Goal: Task Accomplishment & Management: Use online tool/utility

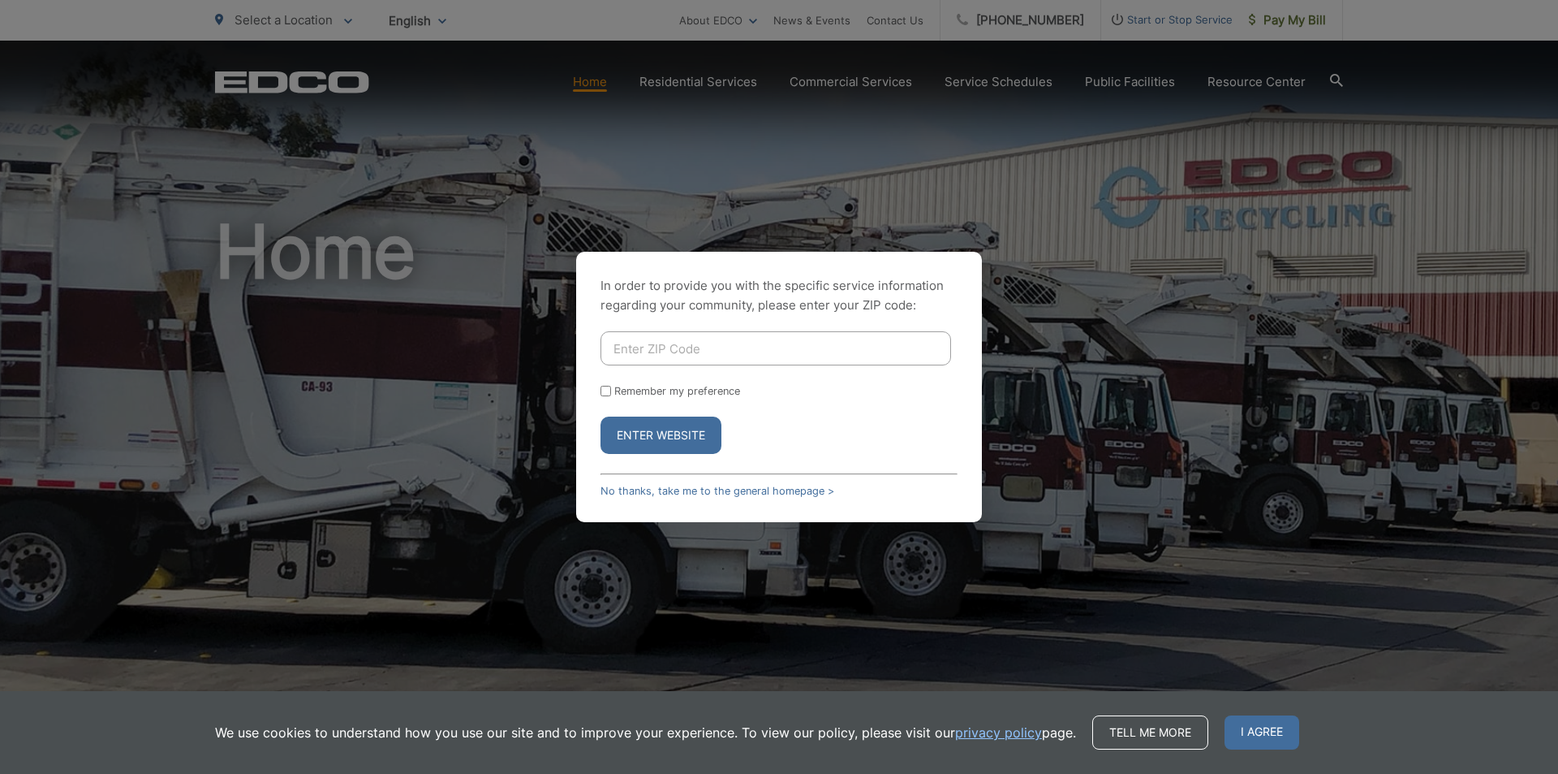
click at [699, 347] on input "Enter ZIP Code" at bounding box center [776, 348] width 351 height 34
type input "91932"
click at [679, 428] on button "Enter Website" at bounding box center [661, 434] width 121 height 37
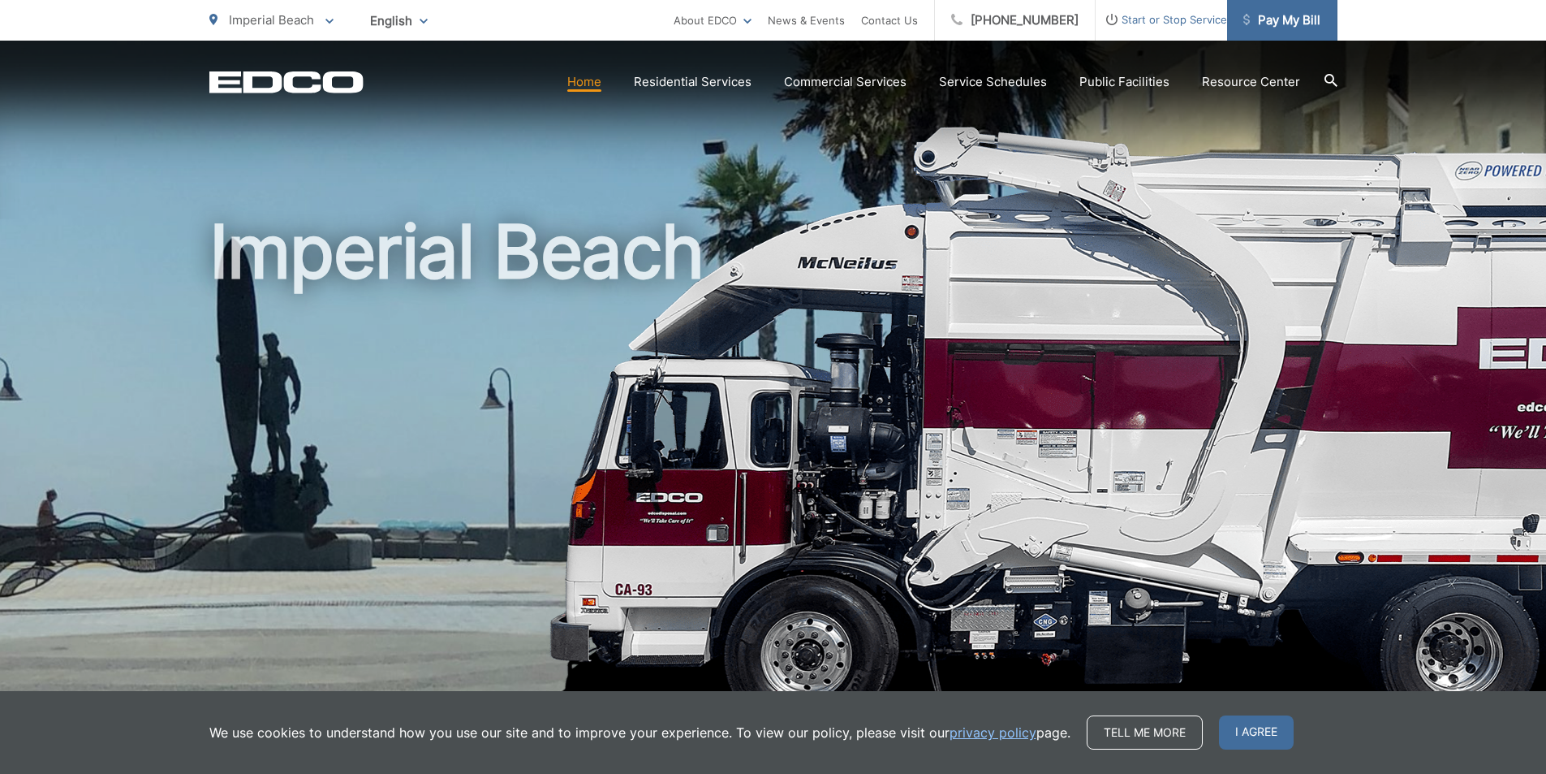
click at [1284, 28] on span "Pay My Bill" at bounding box center [1281, 20] width 77 height 19
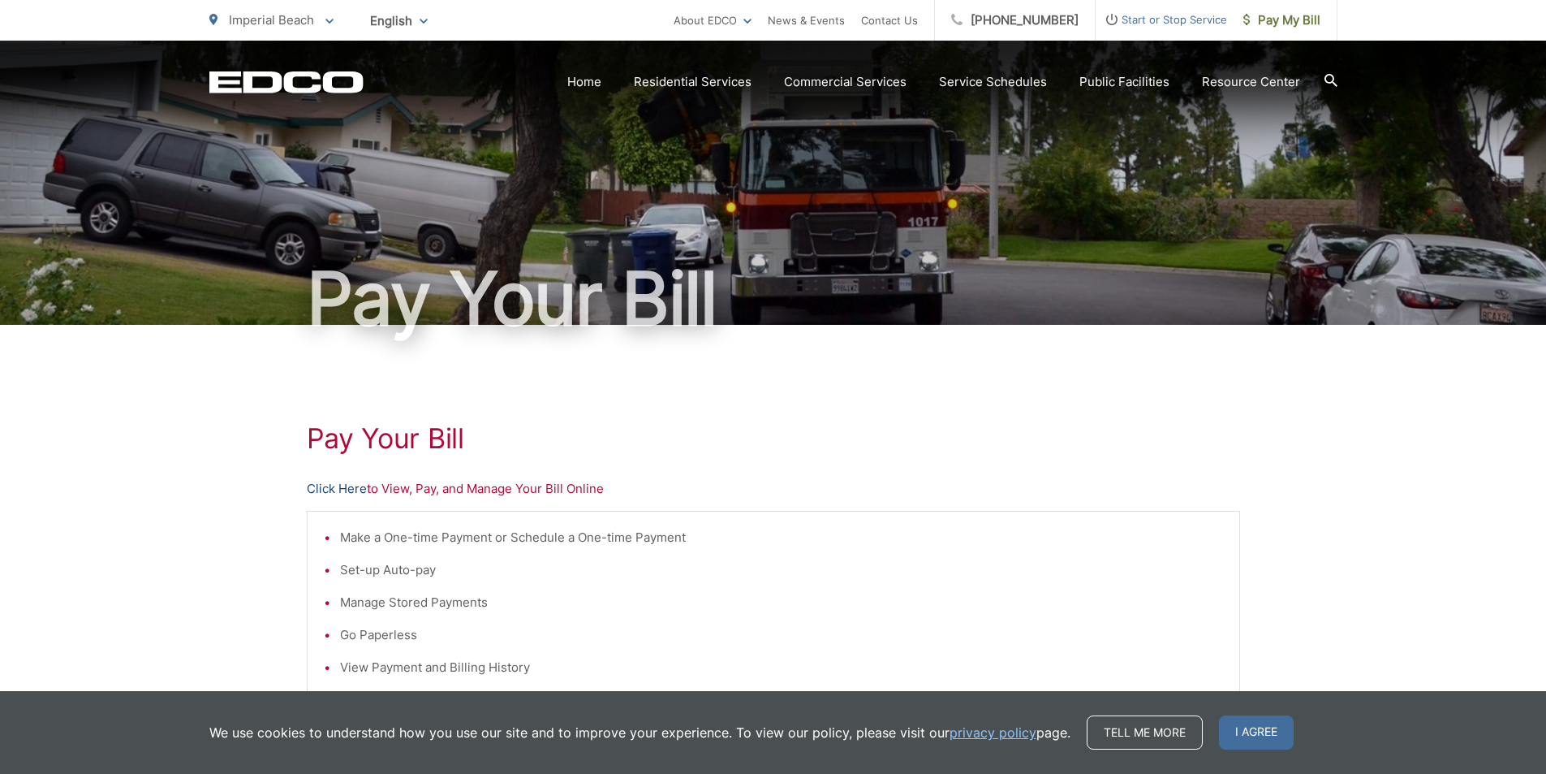
click at [356, 492] on link "Click Here" at bounding box center [337, 488] width 60 height 19
